Goal: Navigation & Orientation: Find specific page/section

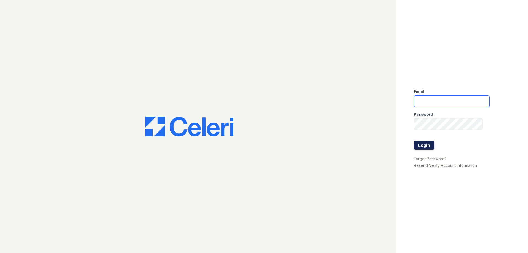
type input "candice.payne@trinity-pm.com"
click at [428, 144] on button "Login" at bounding box center [424, 145] width 21 height 9
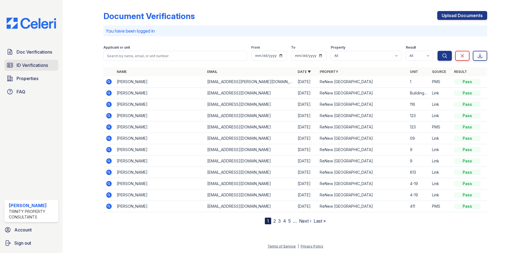
click at [28, 65] on span "ID Verifications" at bounding box center [32, 65] width 31 height 7
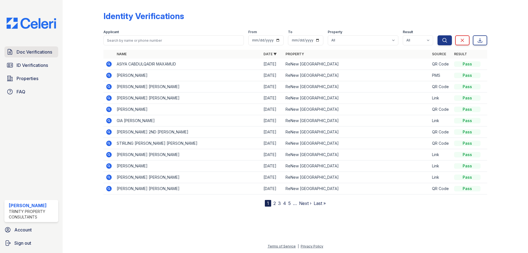
click at [43, 56] on link "Doc Verifications" at bounding box center [31, 51] width 54 height 11
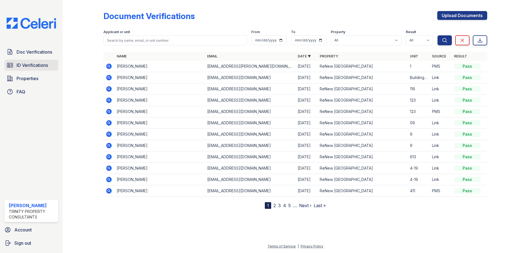
click at [38, 63] on span "ID Verifications" at bounding box center [32, 65] width 31 height 7
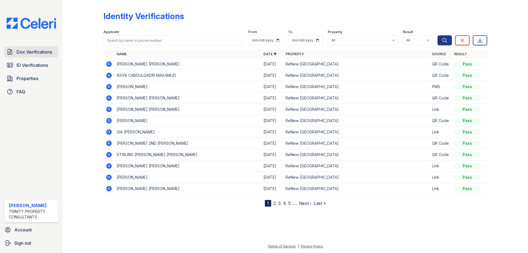
click at [36, 49] on span "Doc Verifications" at bounding box center [35, 52] width 36 height 7
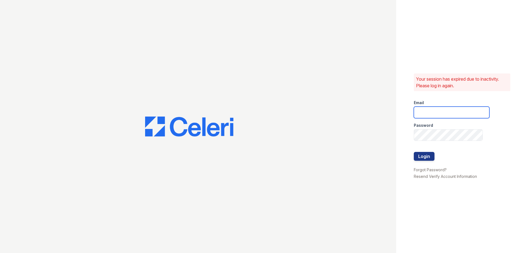
type input "candice.payne@trinity-pm.com"
click at [424, 154] on button "Login" at bounding box center [424, 156] width 21 height 9
